Goal: Task Accomplishment & Management: Manage account settings

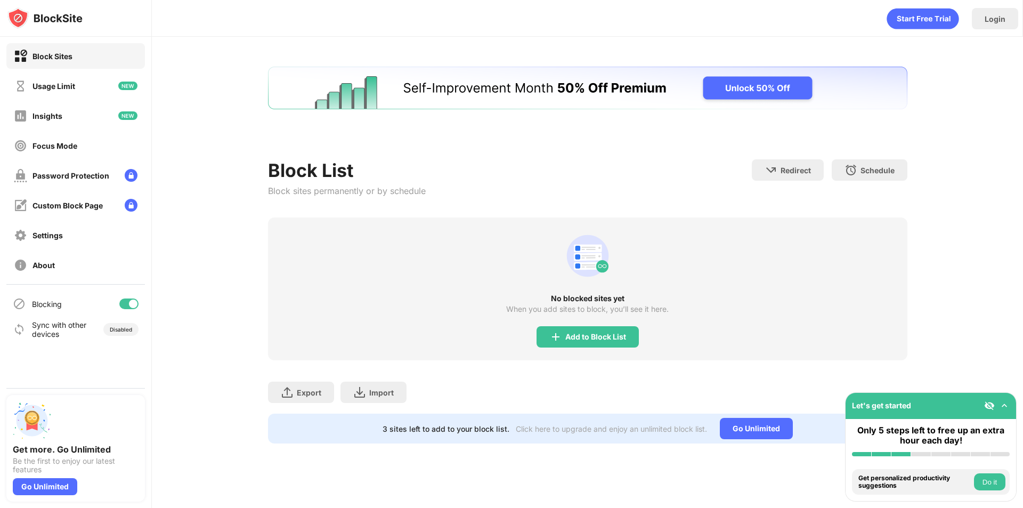
click at [624, 239] on div "No blocked sites yet When you add sites to block, you’ll see it here. Add to Bl…" at bounding box center [587, 288] width 639 height 143
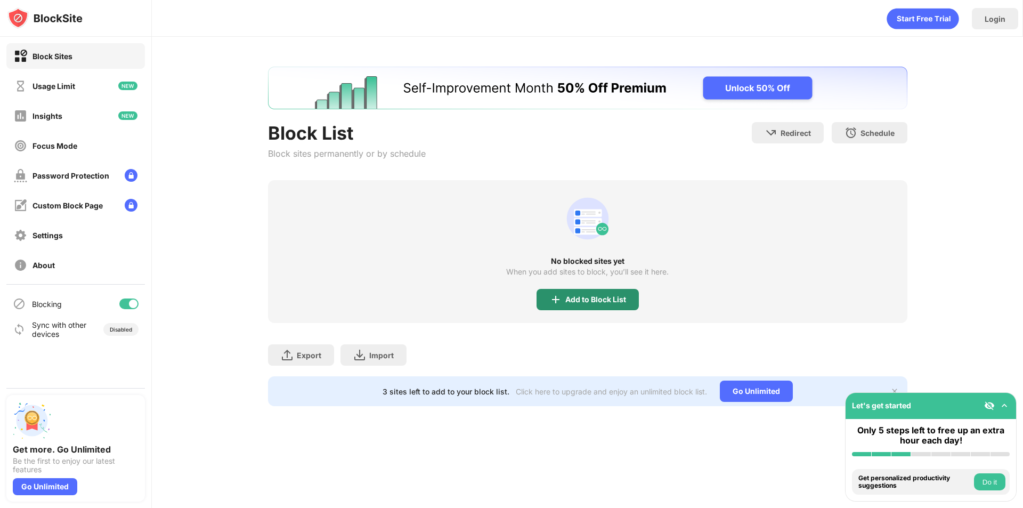
click at [607, 298] on div "Add to Block List" at bounding box center [595, 299] width 61 height 9
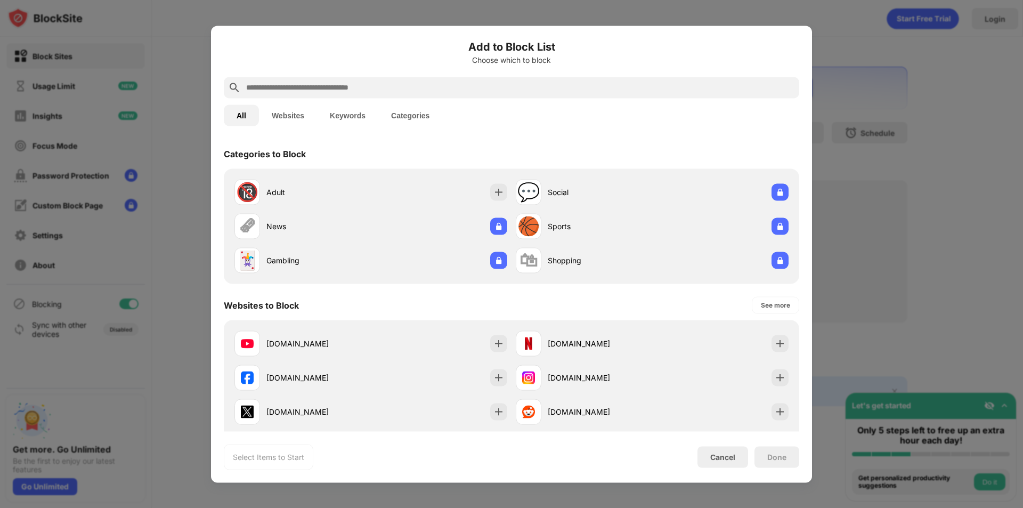
click at [405, 88] on input "text" at bounding box center [520, 87] width 550 height 13
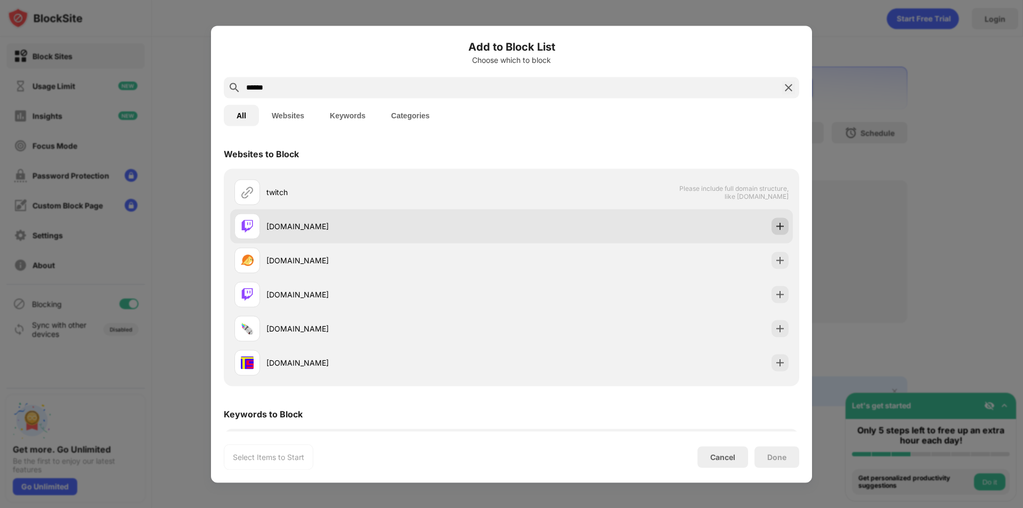
type input "******"
click at [774, 225] on img at bounding box center [779, 225] width 11 height 11
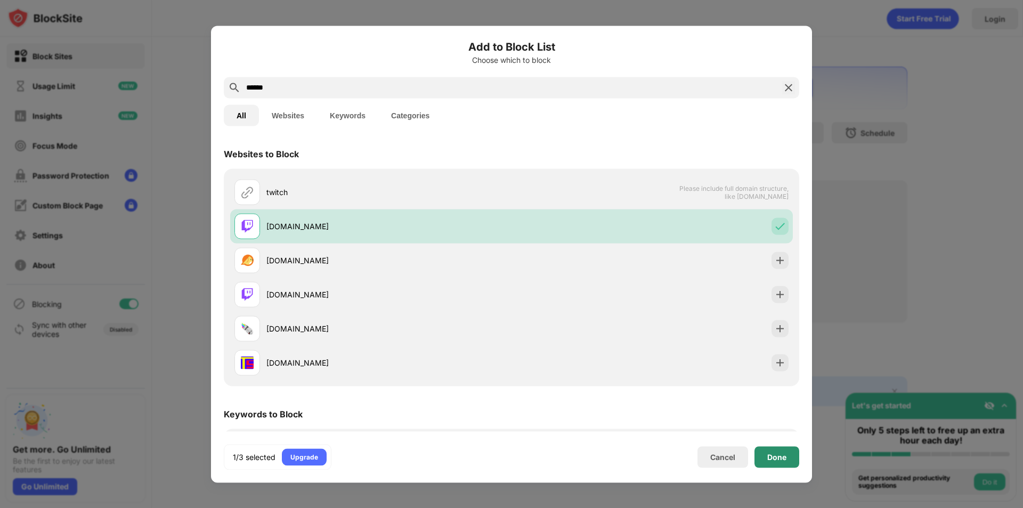
click at [785, 459] on div "Done" at bounding box center [776, 456] width 19 height 9
